Goal: Information Seeking & Learning: Find specific fact

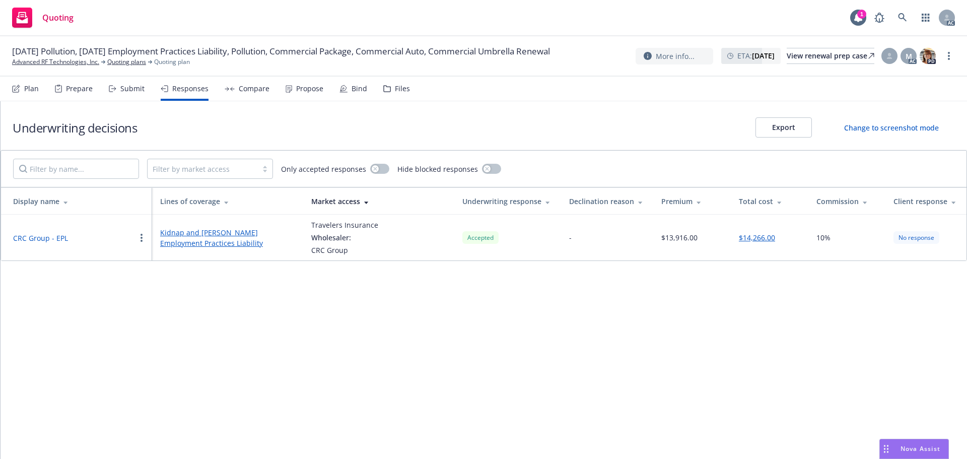
click at [299, 87] on div "Propose" at bounding box center [309, 89] width 27 height 8
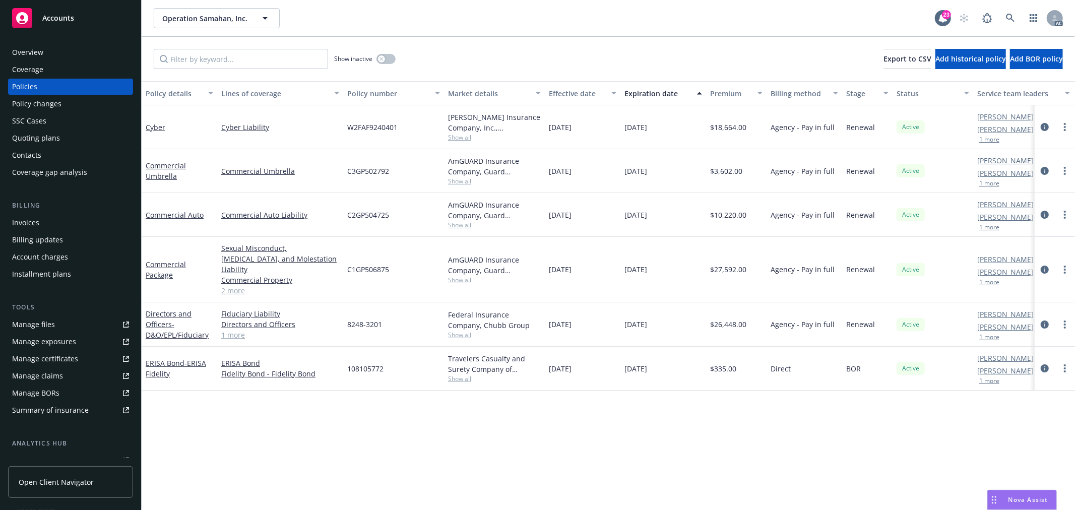
click at [991, 184] on button "1 more" at bounding box center [989, 183] width 20 height 6
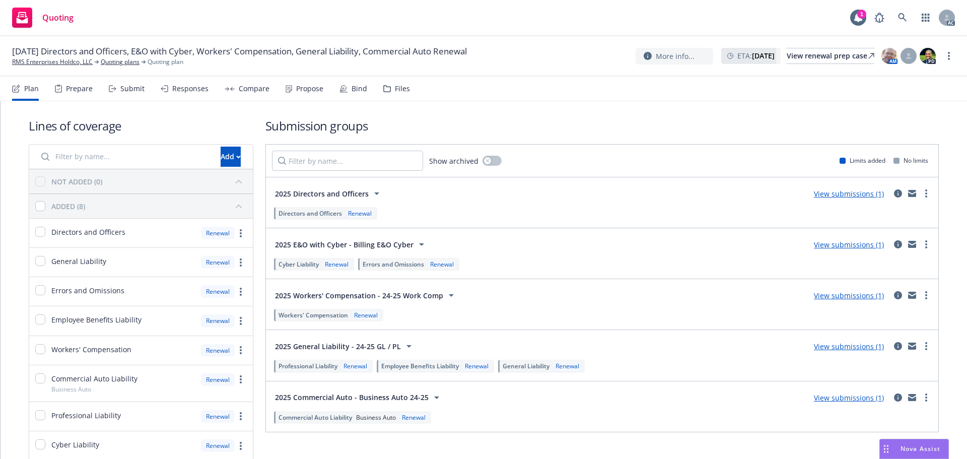
click at [909, 447] on span "Nova Assist" at bounding box center [921, 448] width 40 height 9
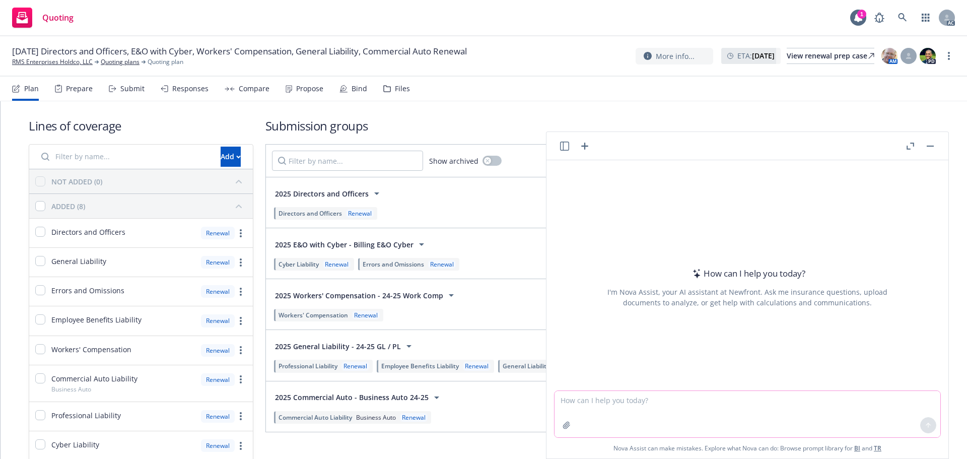
click at [654, 407] on textarea at bounding box center [748, 414] width 386 height 46
type textarea "IPFS is what?"
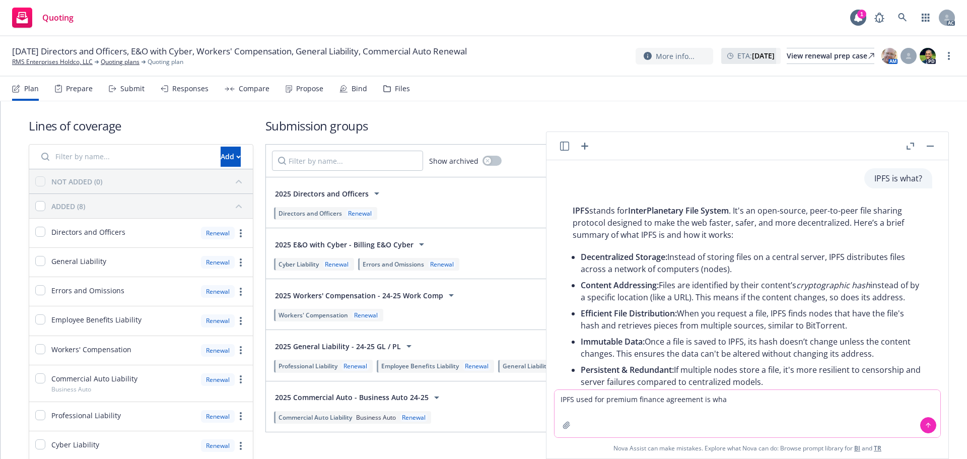
type textarea "IPFS used for premium finance agreement is what"
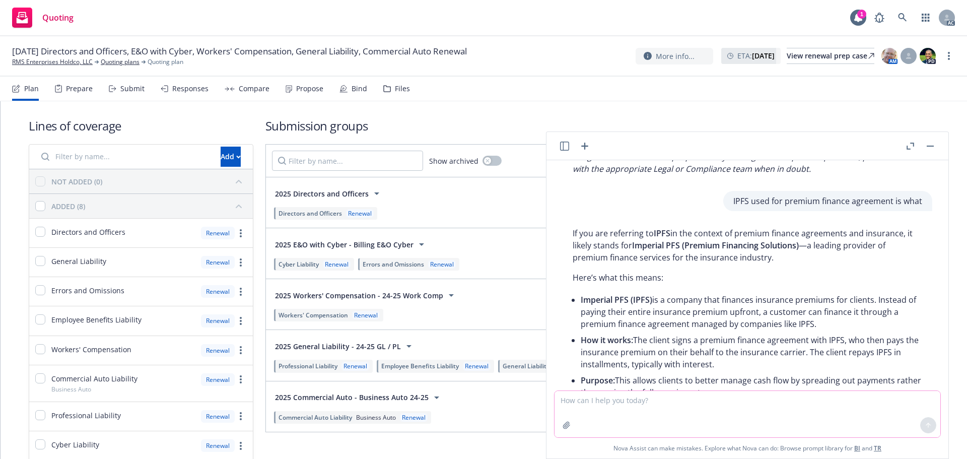
scroll to position [374, 0]
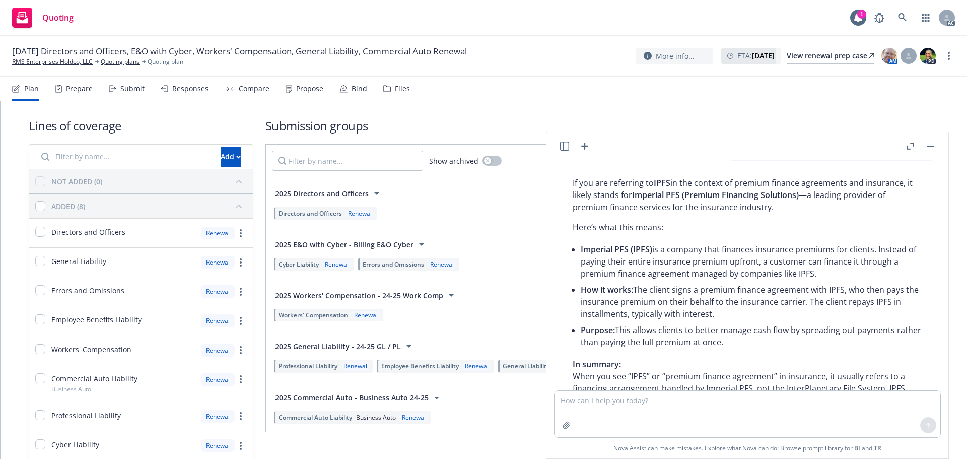
drag, startPoint x: 581, startPoint y: 260, endPoint x: 824, endPoint y: 285, distance: 244.2
click at [824, 282] on li "Imperial PFS (IPFS) is a company that finances insurance premiums for clients. …" at bounding box center [752, 261] width 342 height 40
copy li "Imperial PFS (IPFS) is a company that finances insurance premiums for clients. …"
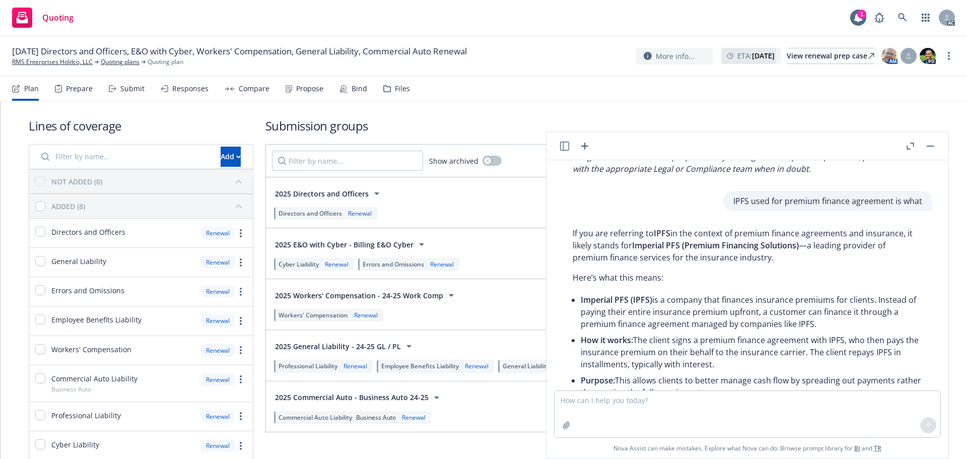
click at [575, 245] on p "If you are referring to IPFS in the context of premium finance agreements and i…" at bounding box center [748, 245] width 350 height 36
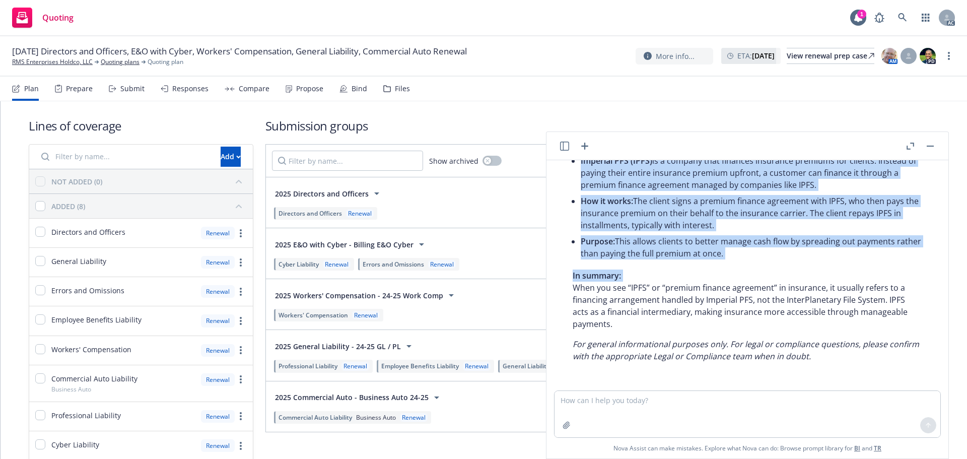
scroll to position [475, 0]
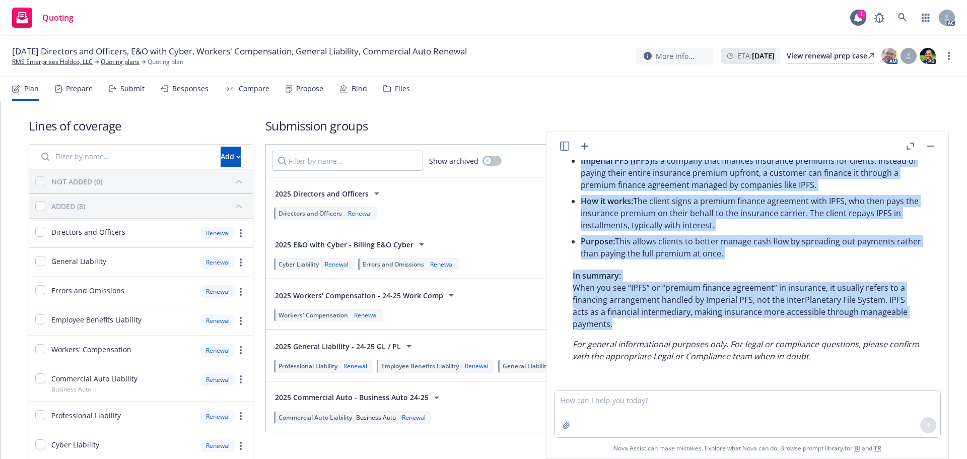
drag, startPoint x: 574, startPoint y: 244, endPoint x: 640, endPoint y: 326, distance: 105.3
click at [640, 326] on div "If you are referring to IPFS in the context of premium finance agreements and i…" at bounding box center [748, 225] width 370 height 282
copy div "Lo ips dol sitametco ad ELIT se doe tempori ut laboree dolorem aliquaenim adm v…"
click at [730, 293] on p "In summary: When you see “IPFS” or “premium finance agreement” in insurance, it…" at bounding box center [748, 300] width 350 height 60
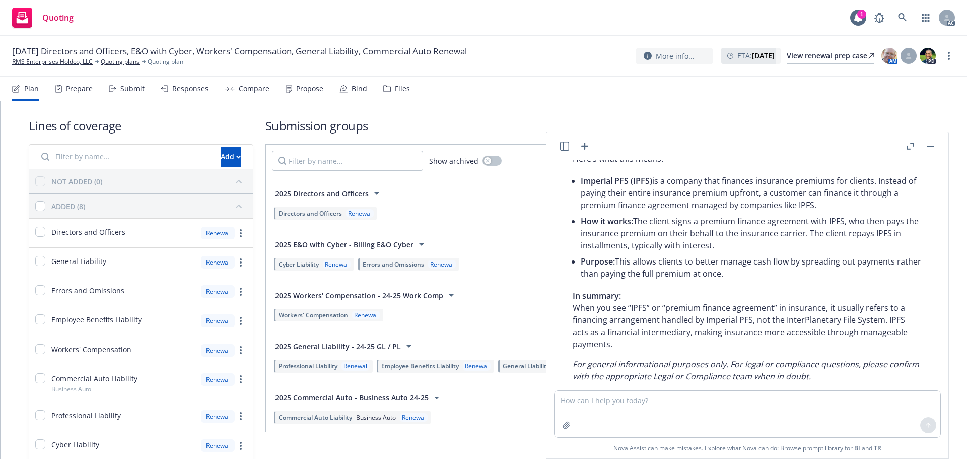
scroll to position [425, 0]
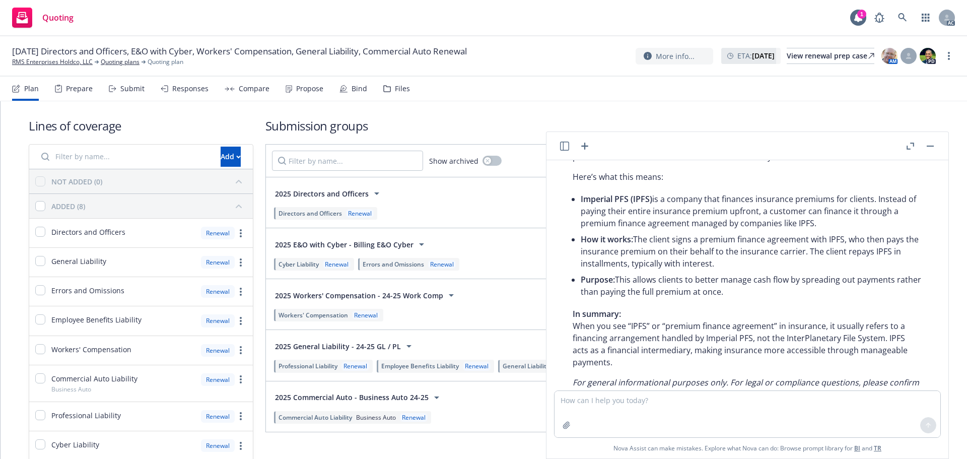
click at [764, 257] on li "How it works: The client signs a premium finance agreement with IPFS, who then …" at bounding box center [752, 251] width 342 height 40
click at [701, 252] on li "How it works: The client signs a premium finance agreement with IPFS, who then …" at bounding box center [752, 251] width 342 height 40
drag, startPoint x: 581, startPoint y: 235, endPoint x: 691, endPoint y: 232, distance: 110.4
click at [691, 231] on li "Imperial PFS (IPFS) is a company that finances insurance premiums for clients. …" at bounding box center [752, 211] width 342 height 40
copy li "premium finance agreement"
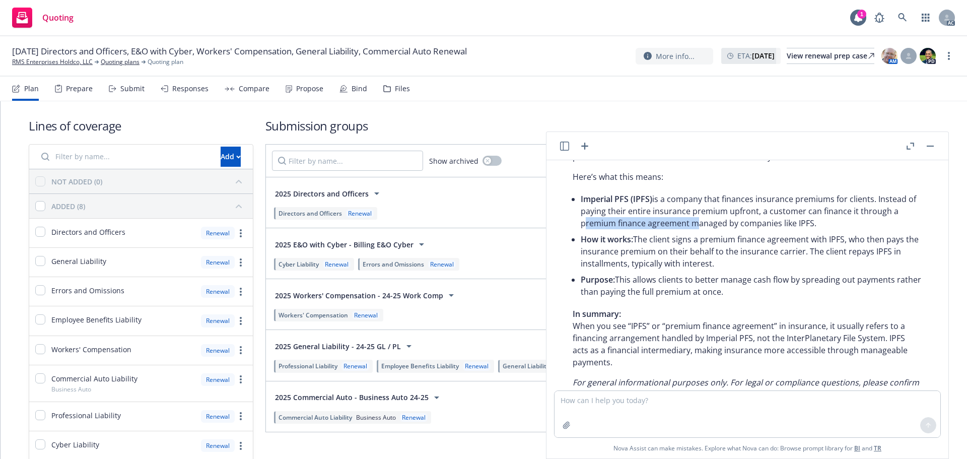
click at [304, 80] on div "Propose" at bounding box center [305, 89] width 38 height 24
